Goal: Transaction & Acquisition: Purchase product/service

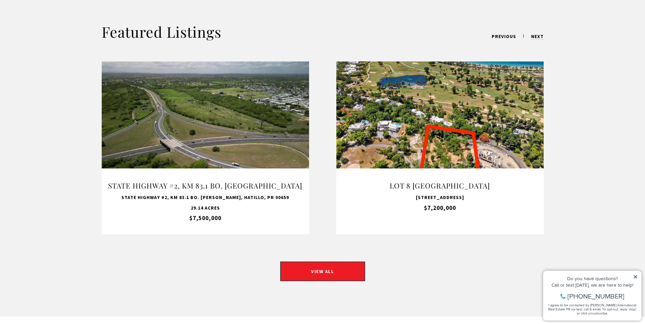
scroll to position [510, 0]
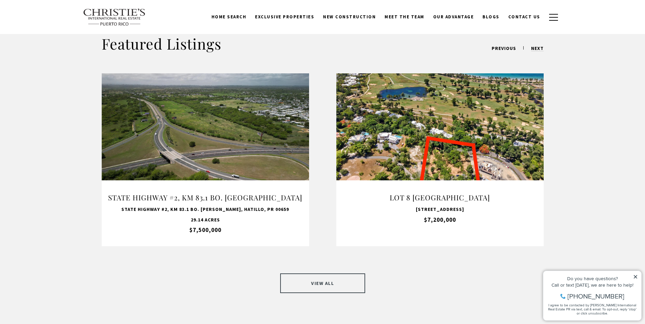
click at [335, 277] on link "VIEW ALL" at bounding box center [322, 284] width 85 height 20
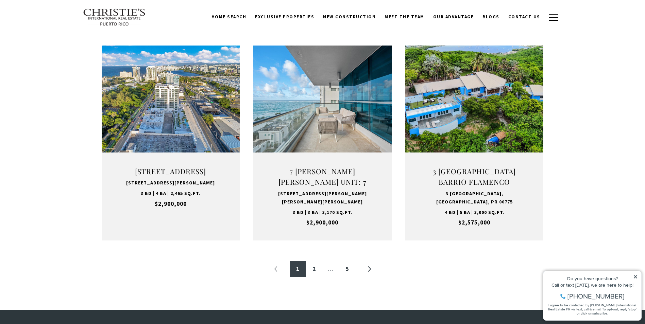
scroll to position [646, 0]
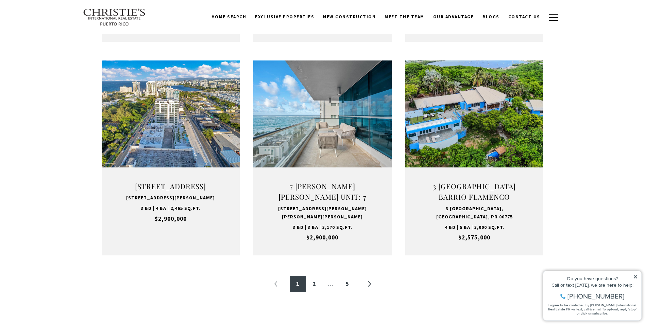
click at [637, 277] on icon at bounding box center [635, 277] width 5 height 5
click at [635, 279] on icon at bounding box center [635, 277] width 5 height 5
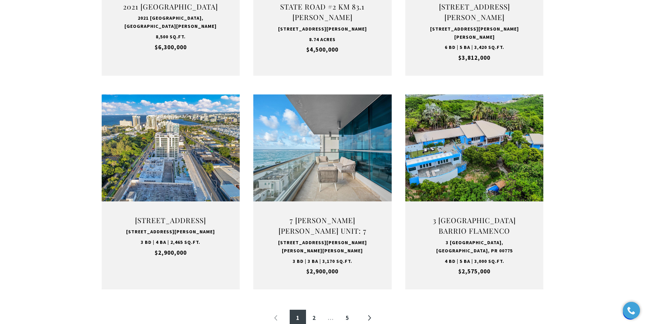
scroll to position [680, 0]
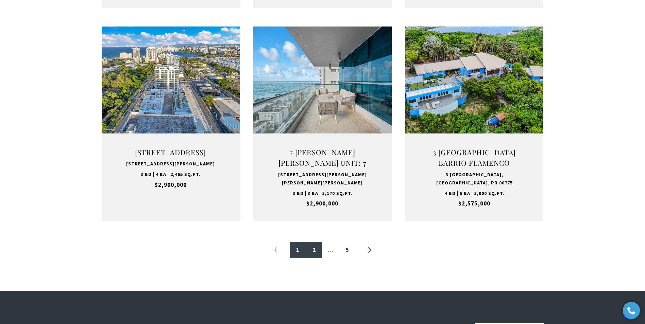
click at [311, 253] on link "2" at bounding box center [314, 250] width 16 height 16
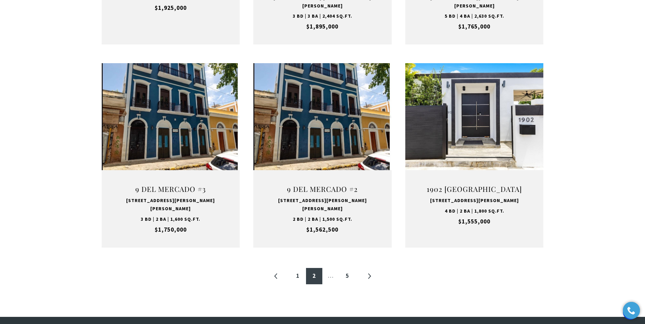
scroll to position [646, 0]
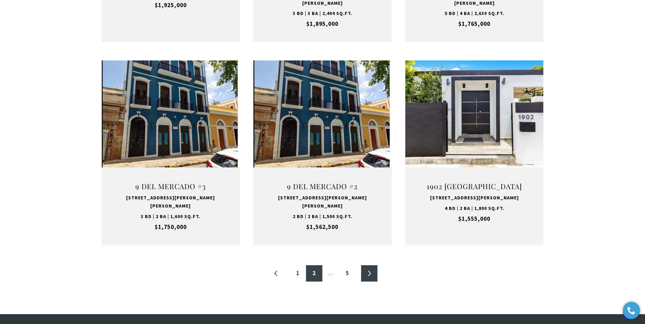
click at [369, 266] on link "»" at bounding box center [369, 274] width 16 height 16
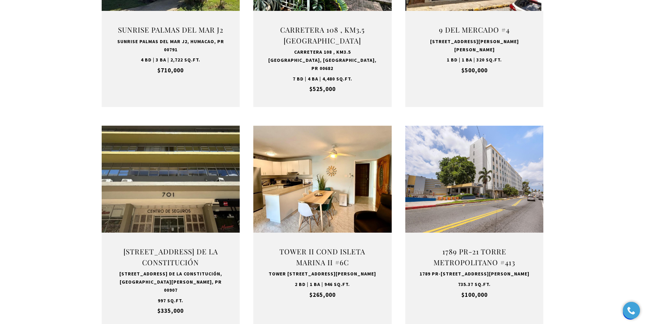
scroll to position [680, 0]
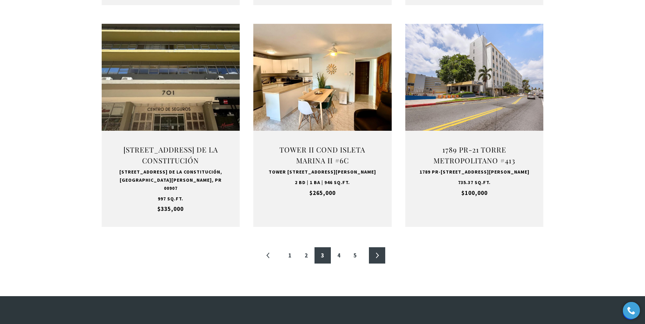
click at [379, 254] on link "»" at bounding box center [377, 256] width 16 height 16
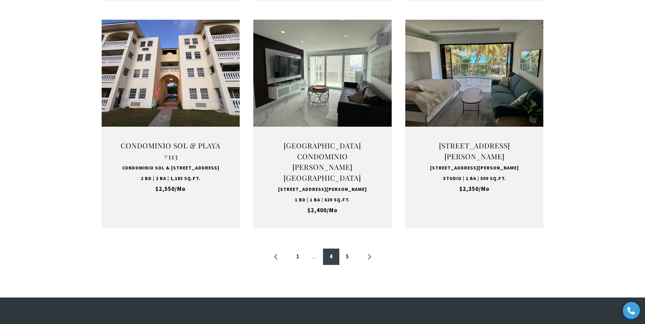
scroll to position [680, 0]
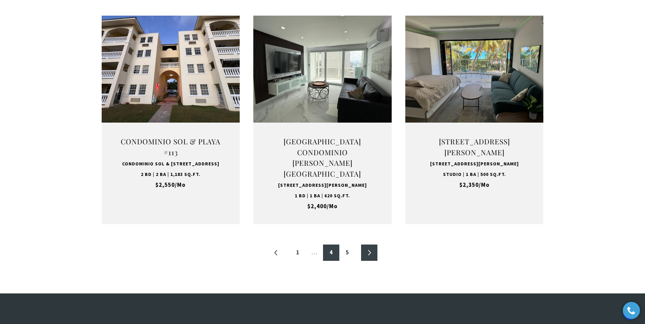
click at [368, 260] on link "»" at bounding box center [369, 253] width 16 height 16
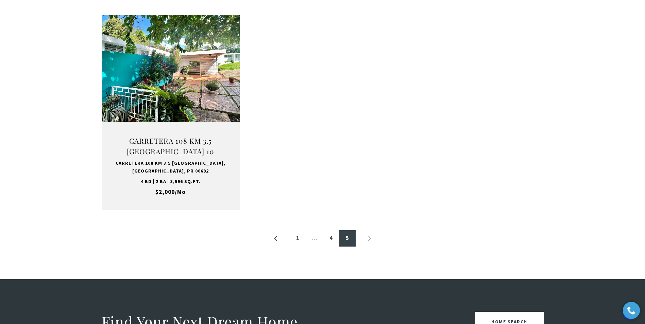
scroll to position [272, 0]
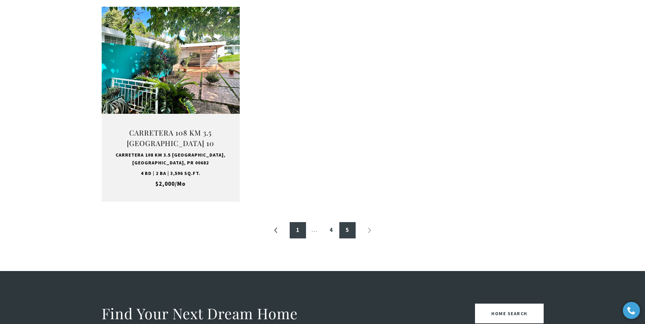
click at [299, 230] on link "1" at bounding box center [298, 230] width 16 height 16
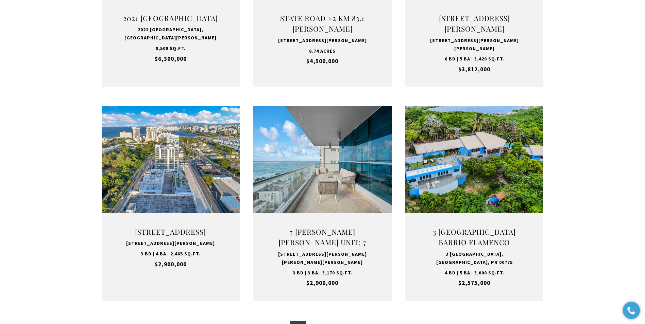
scroll to position [612, 0]
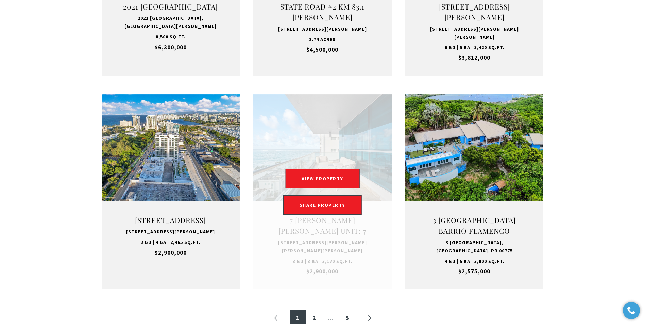
click at [365, 134] on link "Open this option" at bounding box center [322, 192] width 138 height 195
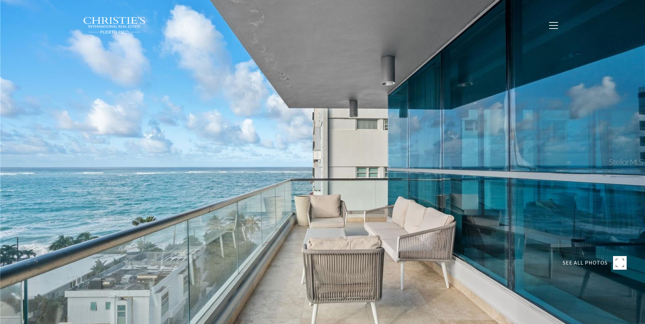
type input "**********"
type input "********"
type input "***"
type input "**********"
type input "**"
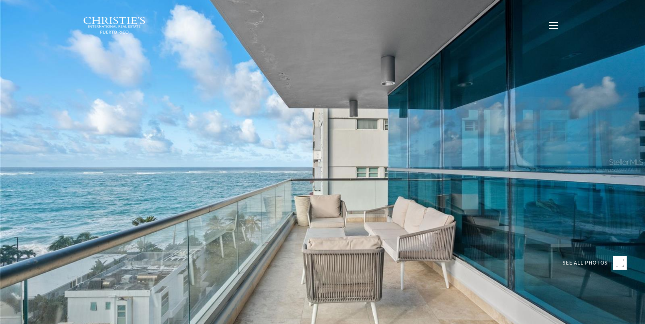
type input "**********"
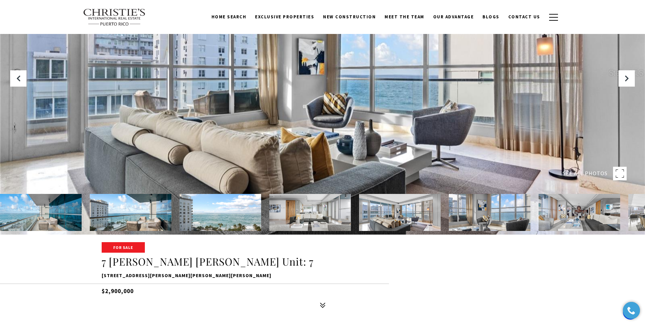
scroll to position [102, 0]
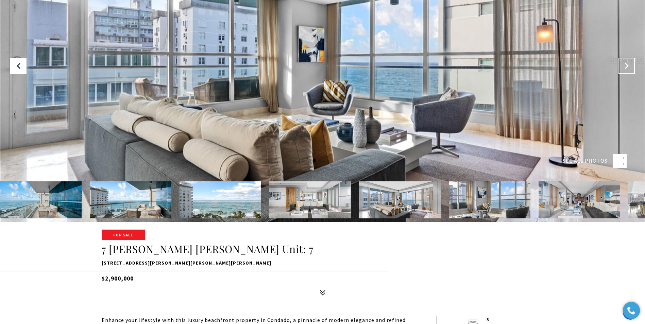
click at [619, 65] on button "Next Slide" at bounding box center [627, 66] width 16 height 16
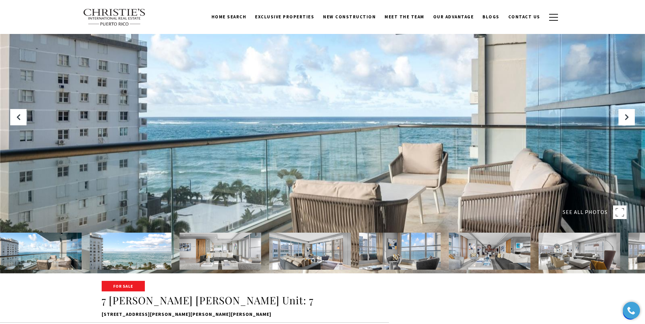
scroll to position [34, 0]
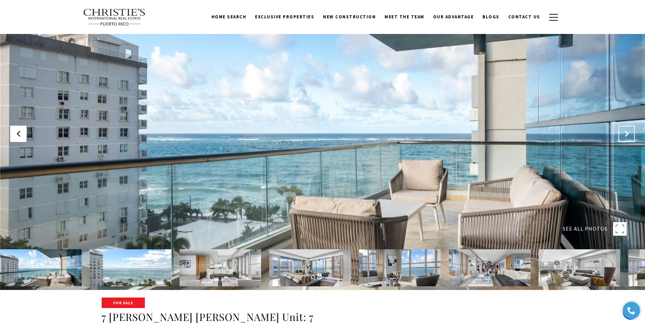
click at [625, 132] on icon "Next Slide" at bounding box center [626, 134] width 7 height 7
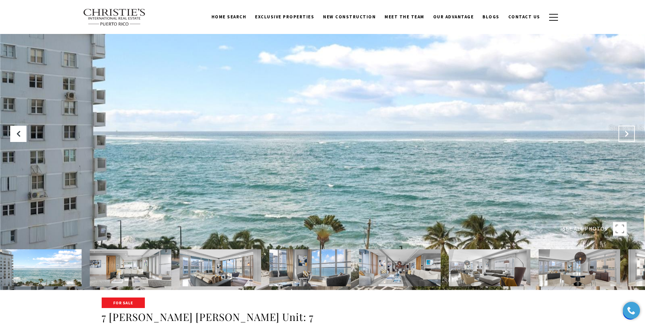
click at [625, 132] on icon "Next Slide" at bounding box center [626, 134] width 7 height 7
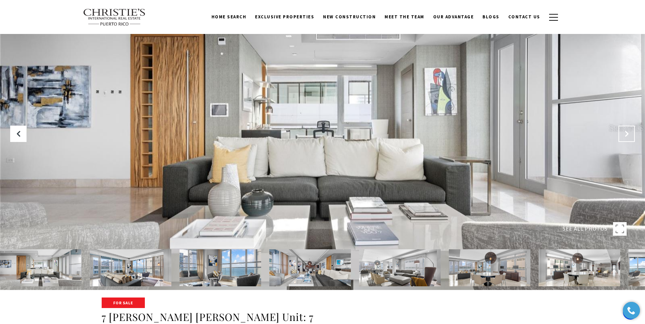
click at [625, 132] on icon "Next Slide" at bounding box center [626, 134] width 7 height 7
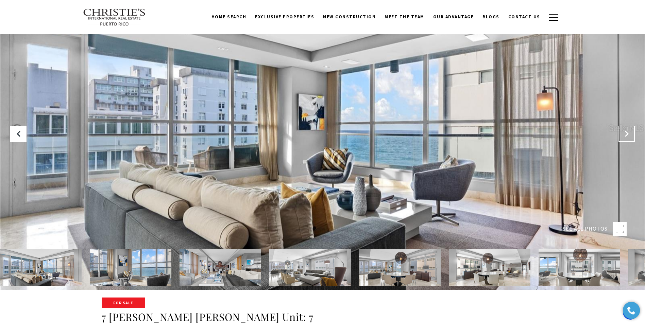
click at [625, 132] on icon "Next Slide" at bounding box center [626, 134] width 7 height 7
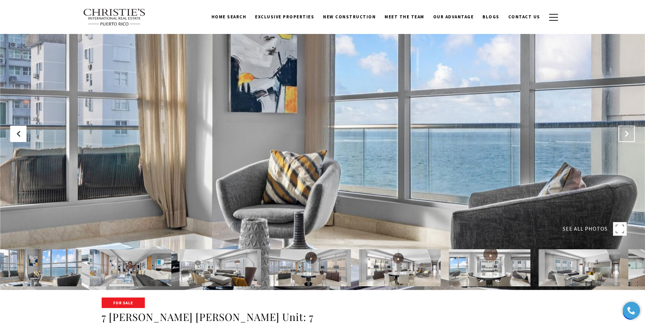
click at [625, 132] on icon "Next Slide" at bounding box center [626, 134] width 7 height 7
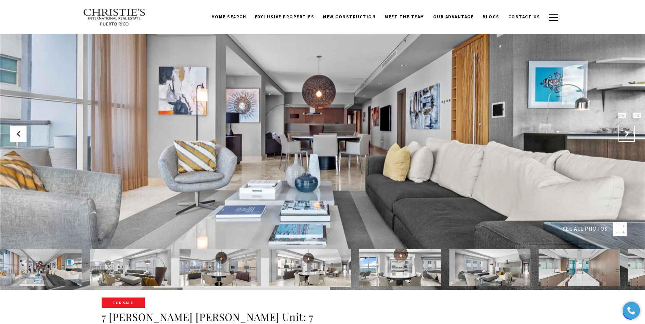
click at [625, 132] on icon "Next Slide" at bounding box center [626, 134] width 7 height 7
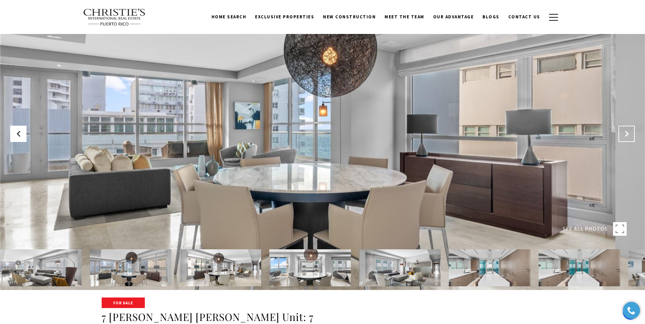
click at [625, 132] on icon "Next Slide" at bounding box center [626, 134] width 7 height 7
